Goal: Information Seeking & Learning: Learn about a topic

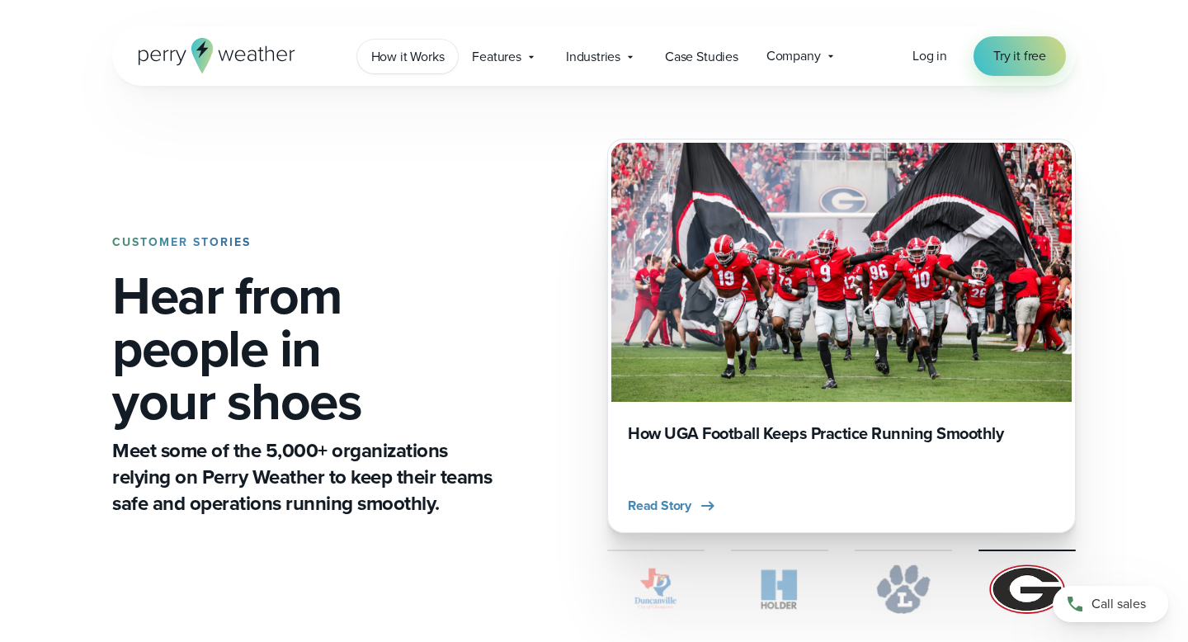
click at [431, 57] on span "How it Works" at bounding box center [407, 57] width 73 height 20
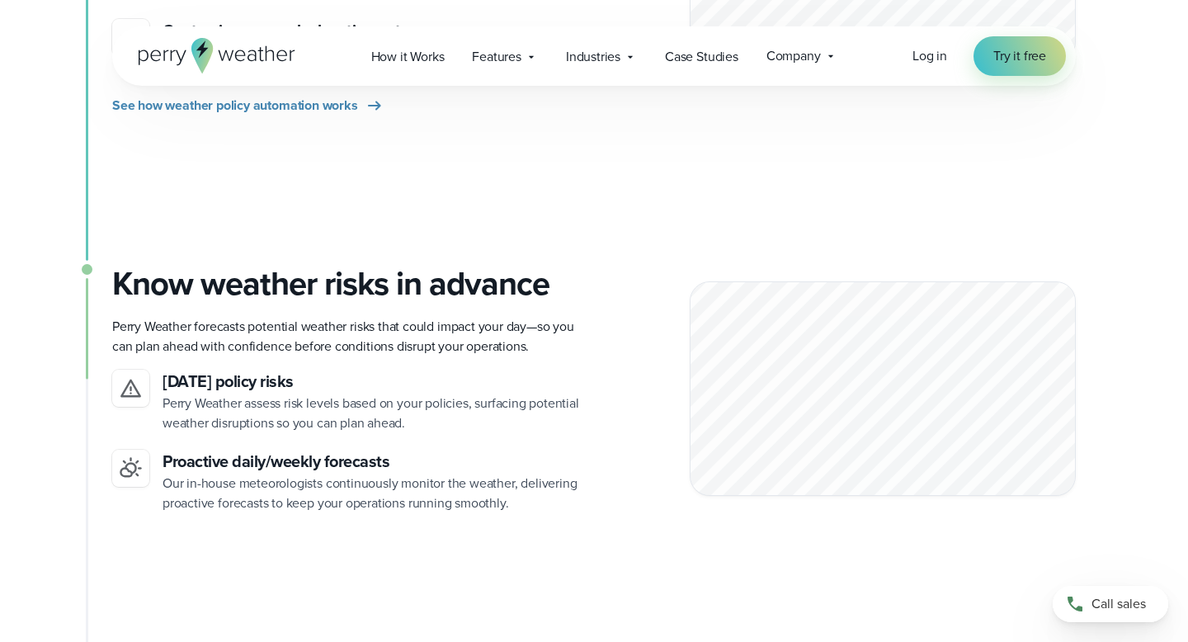
scroll to position [1172, 0]
